Goal: Navigation & Orientation: Understand site structure

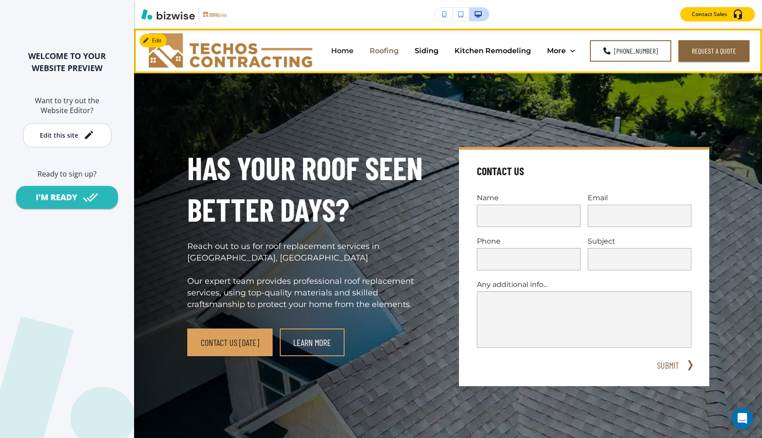
click at [388, 49] on p "Roofing" at bounding box center [383, 51] width 29 height 10
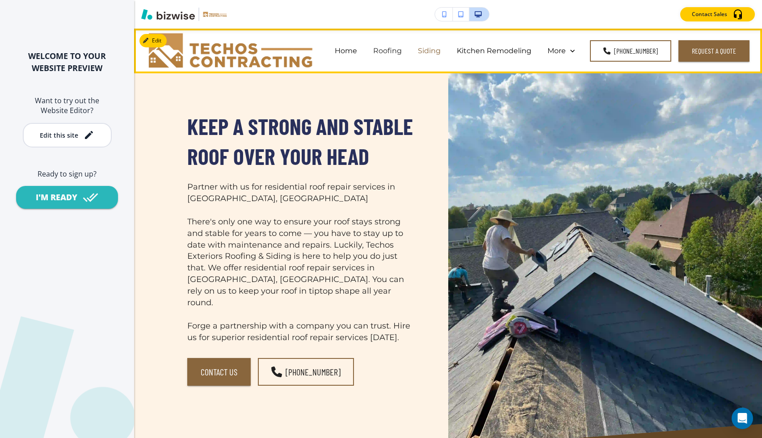
click at [433, 52] on p "Siding" at bounding box center [429, 51] width 23 height 10
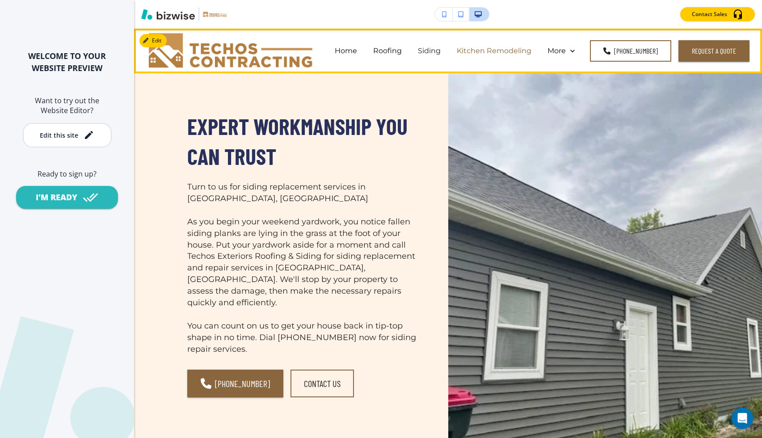
click at [490, 49] on p "Kitchen Remodeling" at bounding box center [494, 51] width 75 height 10
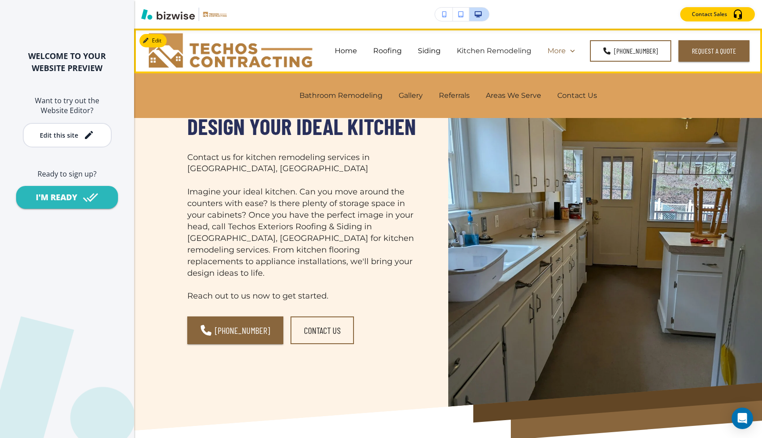
click at [563, 50] on p "More" at bounding box center [556, 51] width 18 height 10
click at [306, 99] on p "Bathroom Remodeling" at bounding box center [340, 95] width 83 height 10
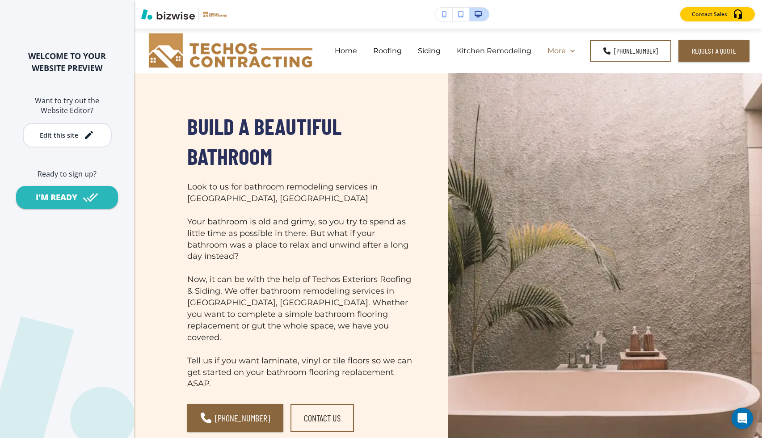
click at [566, 46] on p "More" at bounding box center [556, 51] width 18 height 10
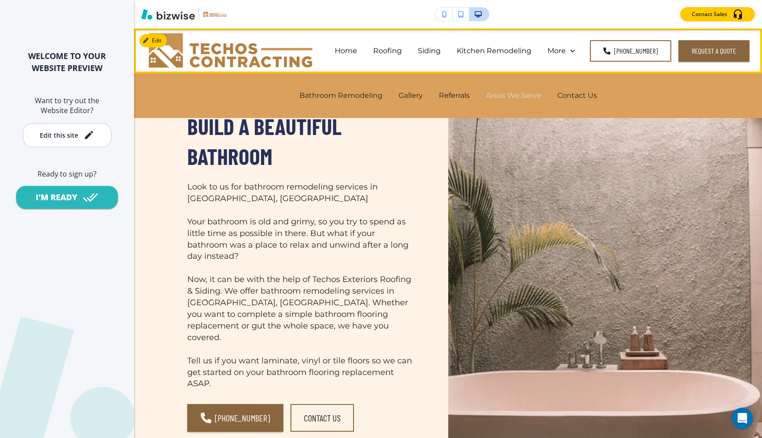
click at [520, 96] on p "Areas We Serve" at bounding box center [513, 95] width 55 height 10
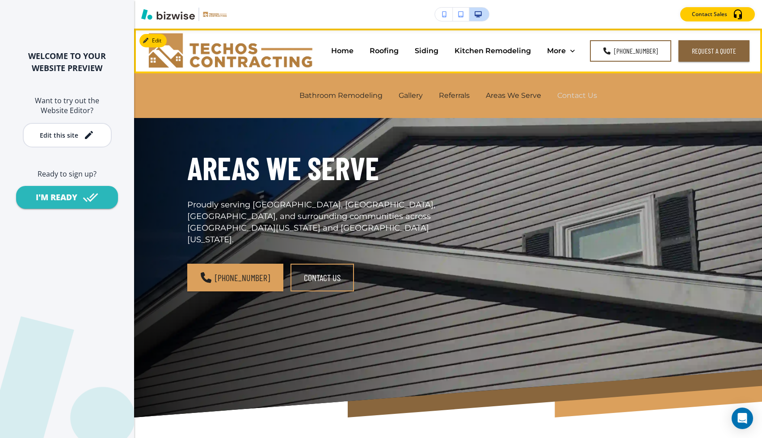
click at [568, 96] on p "Contact Us" at bounding box center [577, 95] width 40 height 10
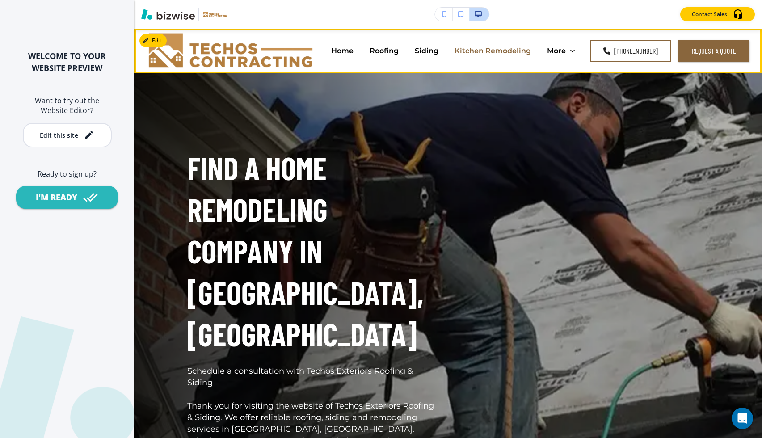
click at [481, 46] on p "Kitchen Remodeling" at bounding box center [492, 51] width 76 height 10
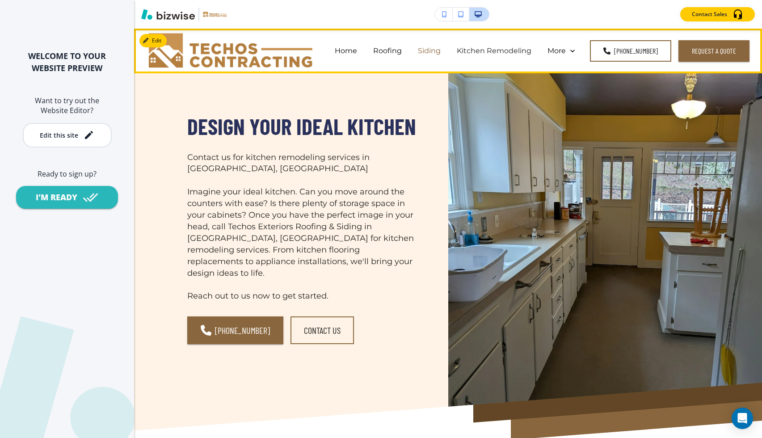
click at [435, 53] on p "Siding" at bounding box center [429, 51] width 23 height 10
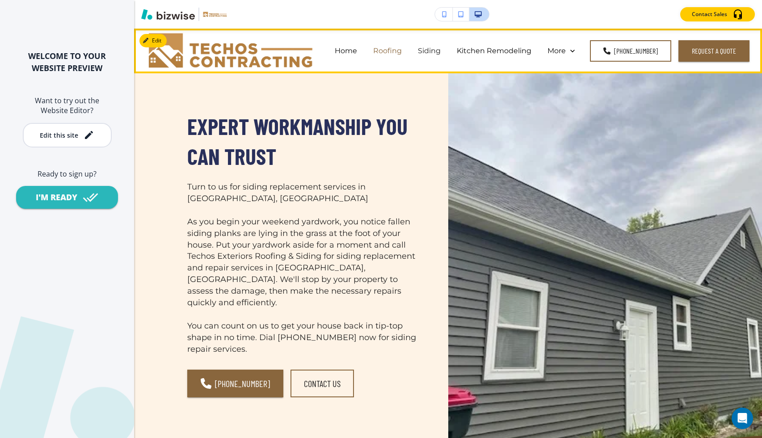
click at [389, 49] on p "Roofing" at bounding box center [387, 51] width 29 height 10
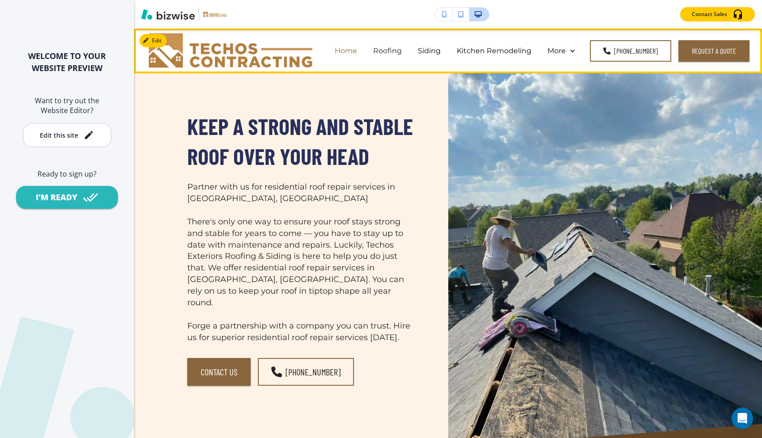
click at [348, 53] on p "Home" at bounding box center [346, 51] width 22 height 10
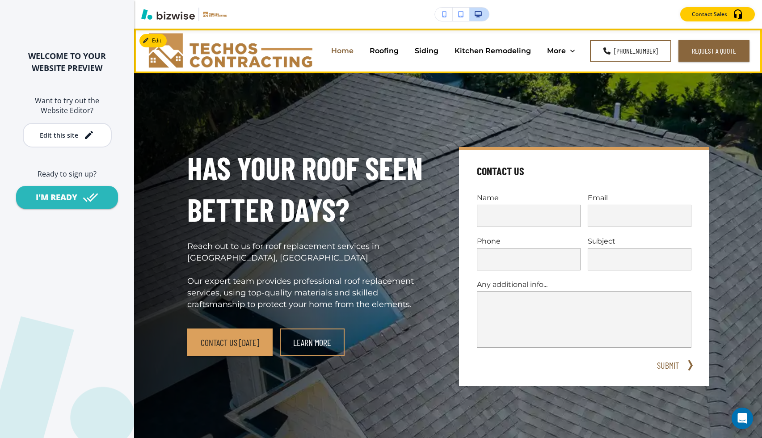
click at [343, 50] on p "Home" at bounding box center [342, 51] width 22 height 10
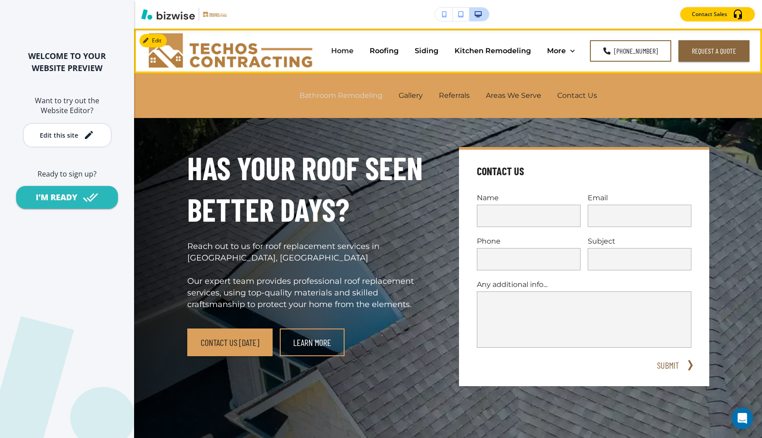
click at [353, 91] on p "Bathroom Remodeling" at bounding box center [340, 95] width 83 height 10
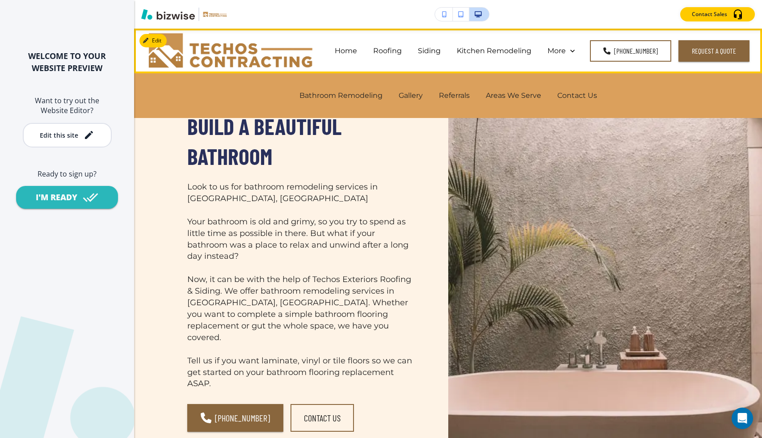
click at [409, 86] on div "Gallery" at bounding box center [410, 96] width 40 height 36
click at [408, 95] on p "Gallery" at bounding box center [411, 95] width 24 height 10
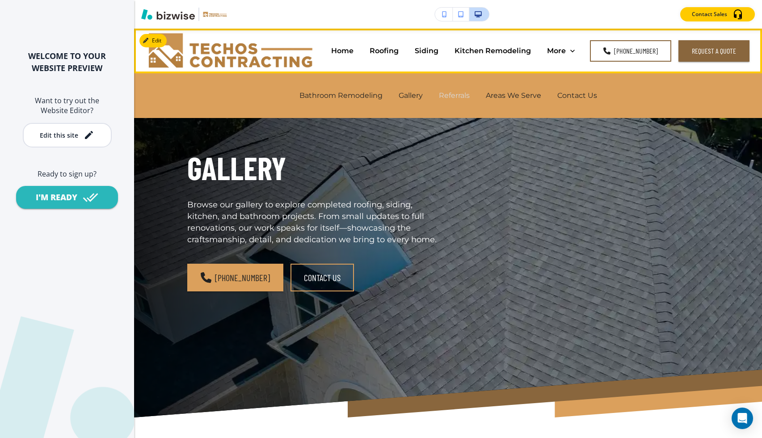
click at [450, 94] on p "Referrals" at bounding box center [454, 95] width 31 height 10
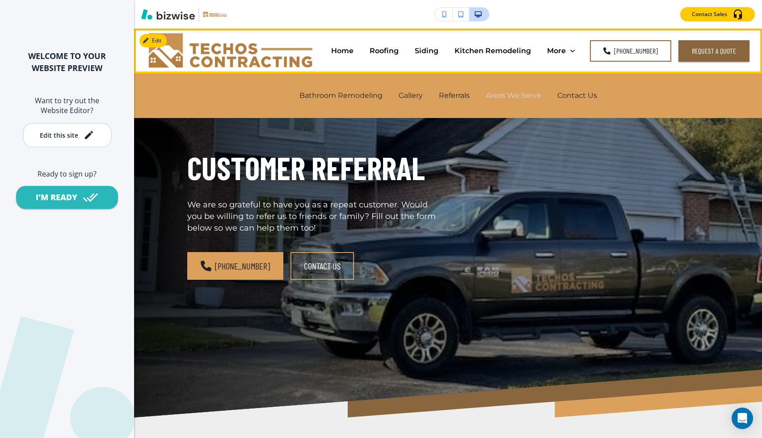
click at [500, 100] on p "Areas We Serve" at bounding box center [513, 95] width 55 height 10
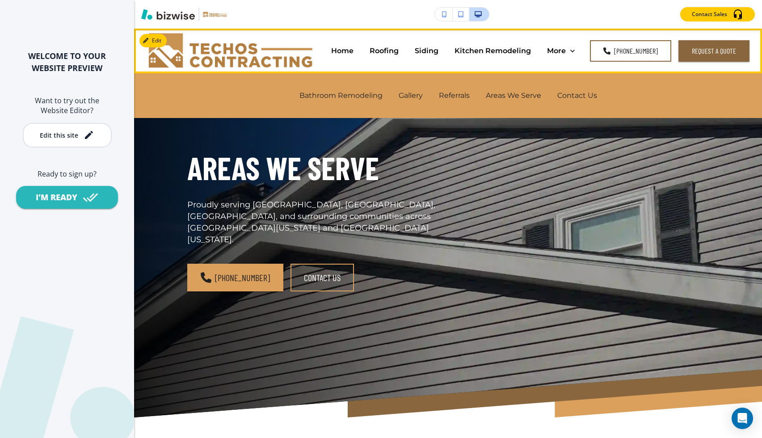
click at [587, 102] on div "Contact Us" at bounding box center [577, 96] width 56 height 36
click at [573, 100] on p "Contact Us" at bounding box center [577, 95] width 40 height 10
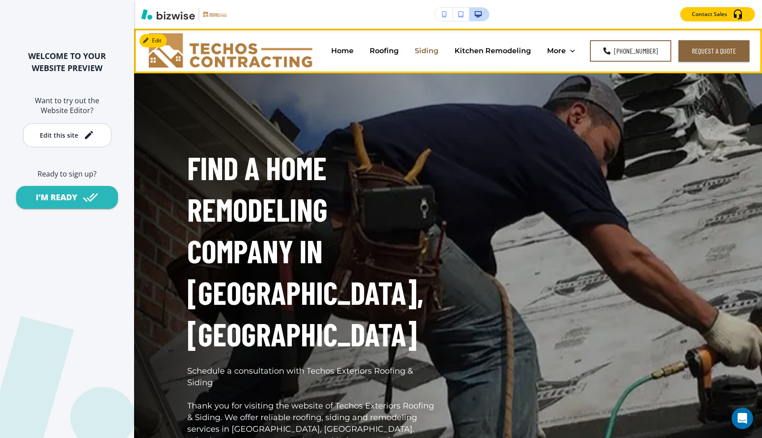
click at [432, 49] on p "Siding" at bounding box center [427, 51] width 24 height 10
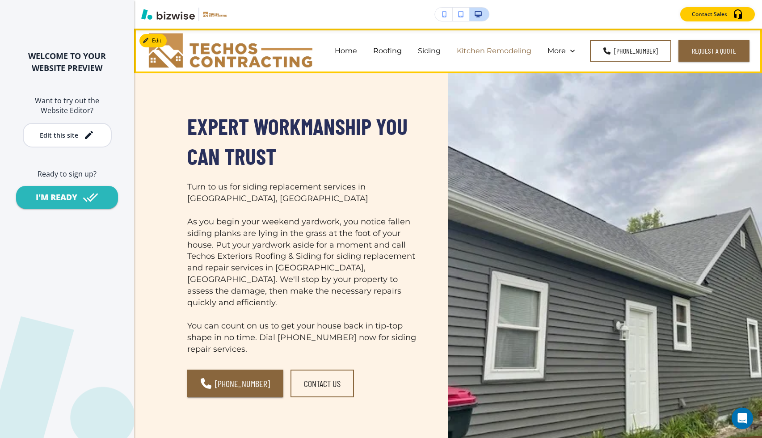
click at [482, 49] on p "Kitchen Remodeling" at bounding box center [494, 51] width 75 height 10
